Goal: Communication & Community: Share content

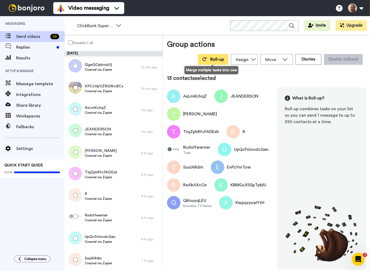
click at [218, 59] on span "Roll-up" at bounding box center [217, 59] width 14 height 4
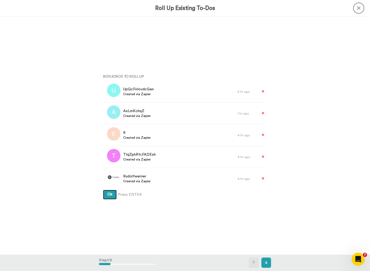
click at [115, 192] on button "Ok" at bounding box center [110, 195] width 14 height 10
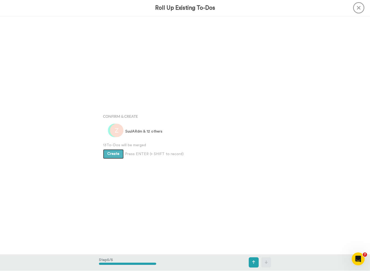
scroll to position [951, 0]
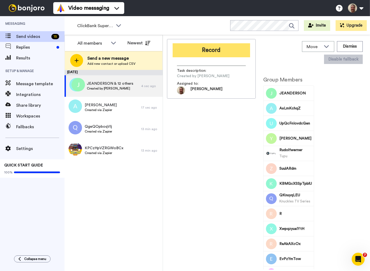
click at [213, 50] on button "Record" at bounding box center [211, 50] width 77 height 14
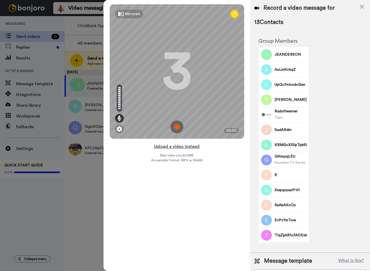
click at [183, 145] on button "Upload a video instead" at bounding box center [176, 146] width 49 height 7
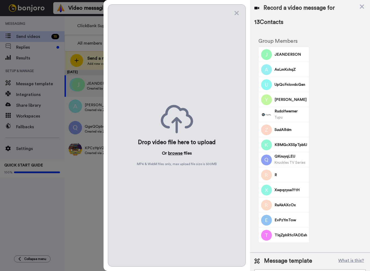
click at [175, 155] on button "browse" at bounding box center [175, 153] width 15 height 6
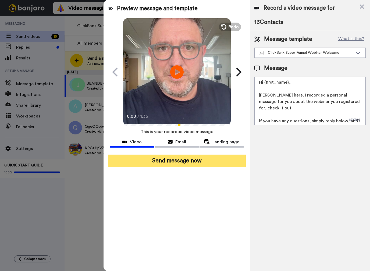
click at [184, 166] on button "Send message now" at bounding box center [177, 161] width 138 height 12
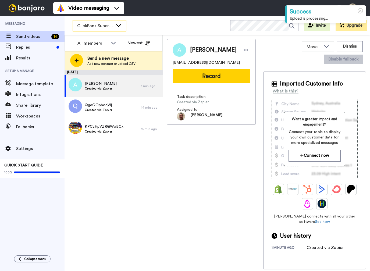
click at [121, 26] on icon at bounding box center [118, 25] width 6 height 5
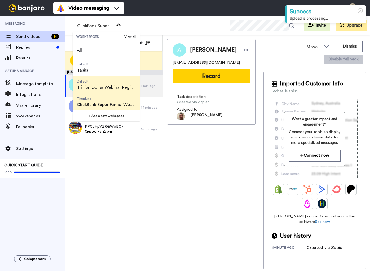
click at [106, 81] on span "Default" at bounding box center [106, 81] width 59 height 4
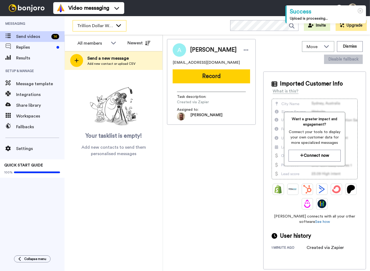
click at [120, 24] on icon at bounding box center [118, 25] width 6 height 5
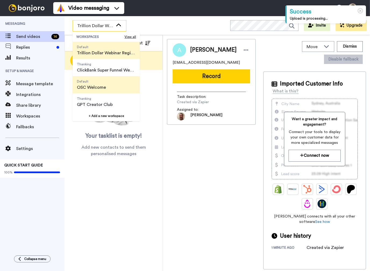
scroll to position [34, 0]
click at [102, 83] on span "Default" at bounding box center [91, 81] width 29 height 4
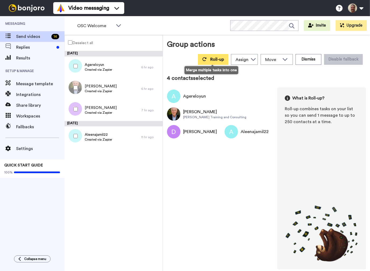
click at [222, 60] on span "Roll-up" at bounding box center [217, 59] width 14 height 4
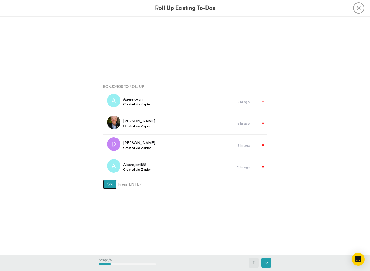
click at [110, 184] on button "Ok" at bounding box center [110, 185] width 14 height 10
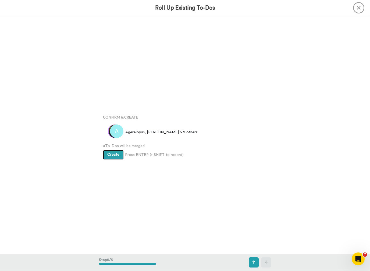
scroll to position [951, 0]
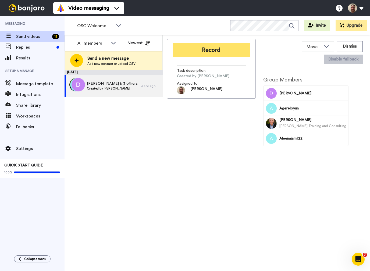
click at [225, 50] on button "Record" at bounding box center [211, 50] width 77 height 14
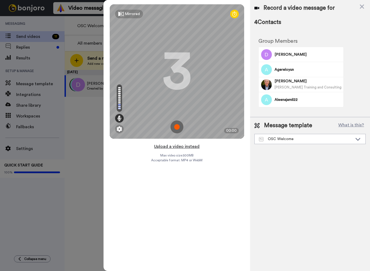
click at [180, 145] on button "Upload a video instead" at bounding box center [176, 146] width 49 height 7
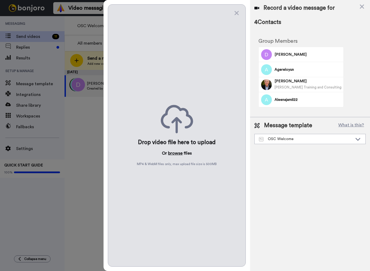
click at [174, 153] on button "browse" at bounding box center [175, 153] width 15 height 6
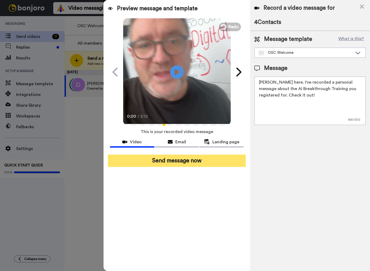
click at [176, 163] on button "Send message now" at bounding box center [177, 161] width 138 height 12
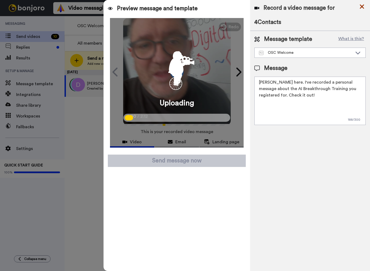
click at [363, 6] on icon at bounding box center [361, 6] width 5 height 7
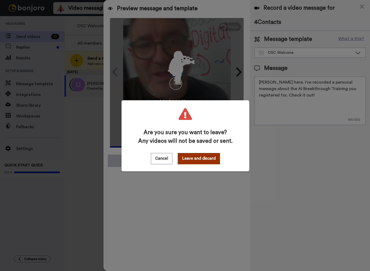
click at [206, 160] on button "Leave and discard" at bounding box center [199, 158] width 42 height 11
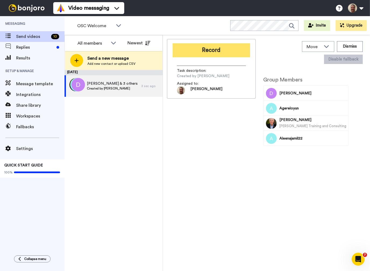
click at [225, 48] on button "Record" at bounding box center [211, 50] width 77 height 14
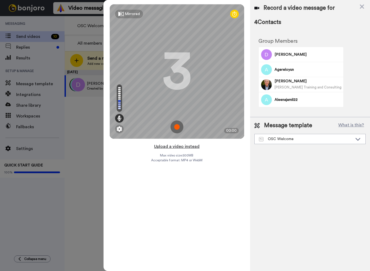
click at [178, 147] on button "Upload a video instead" at bounding box center [176, 146] width 49 height 7
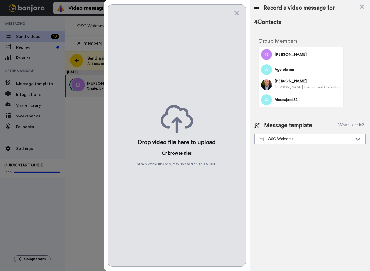
click at [176, 155] on button "browse" at bounding box center [175, 153] width 15 height 6
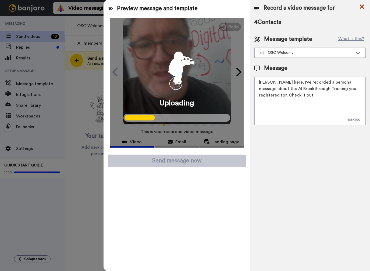
click at [362, 9] on icon at bounding box center [361, 6] width 5 height 7
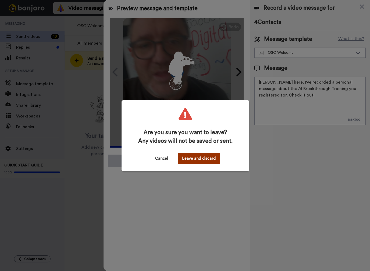
click at [208, 160] on button "Leave and discard" at bounding box center [199, 158] width 42 height 11
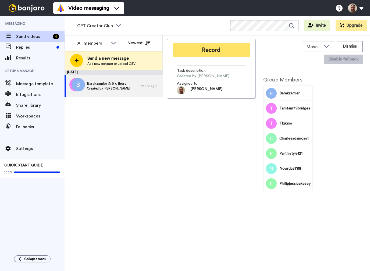
click at [215, 52] on button "Record" at bounding box center [211, 50] width 77 height 14
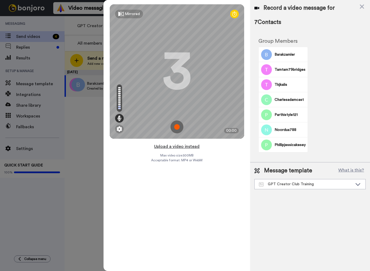
click at [184, 147] on button "Upload a video instead" at bounding box center [176, 146] width 49 height 7
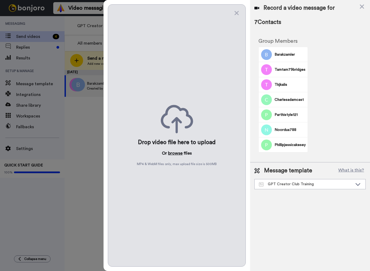
click at [177, 154] on button "browse" at bounding box center [175, 153] width 15 height 6
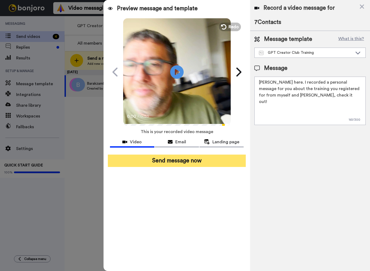
click at [189, 162] on button "Send message now" at bounding box center [177, 161] width 138 height 12
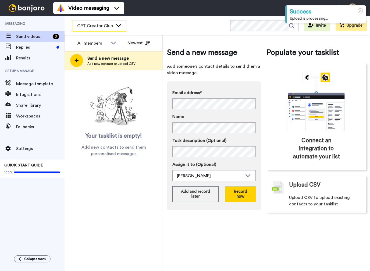
click at [117, 28] on div "GPT Creator Club" at bounding box center [99, 25] width 53 height 11
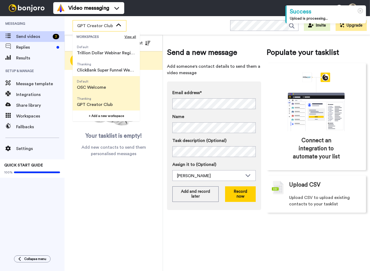
scroll to position [34, 0]
click at [108, 89] on span "Default OSC Welcome" at bounding box center [92, 84] width 38 height 17
